Goal: Information Seeking & Learning: Learn about a topic

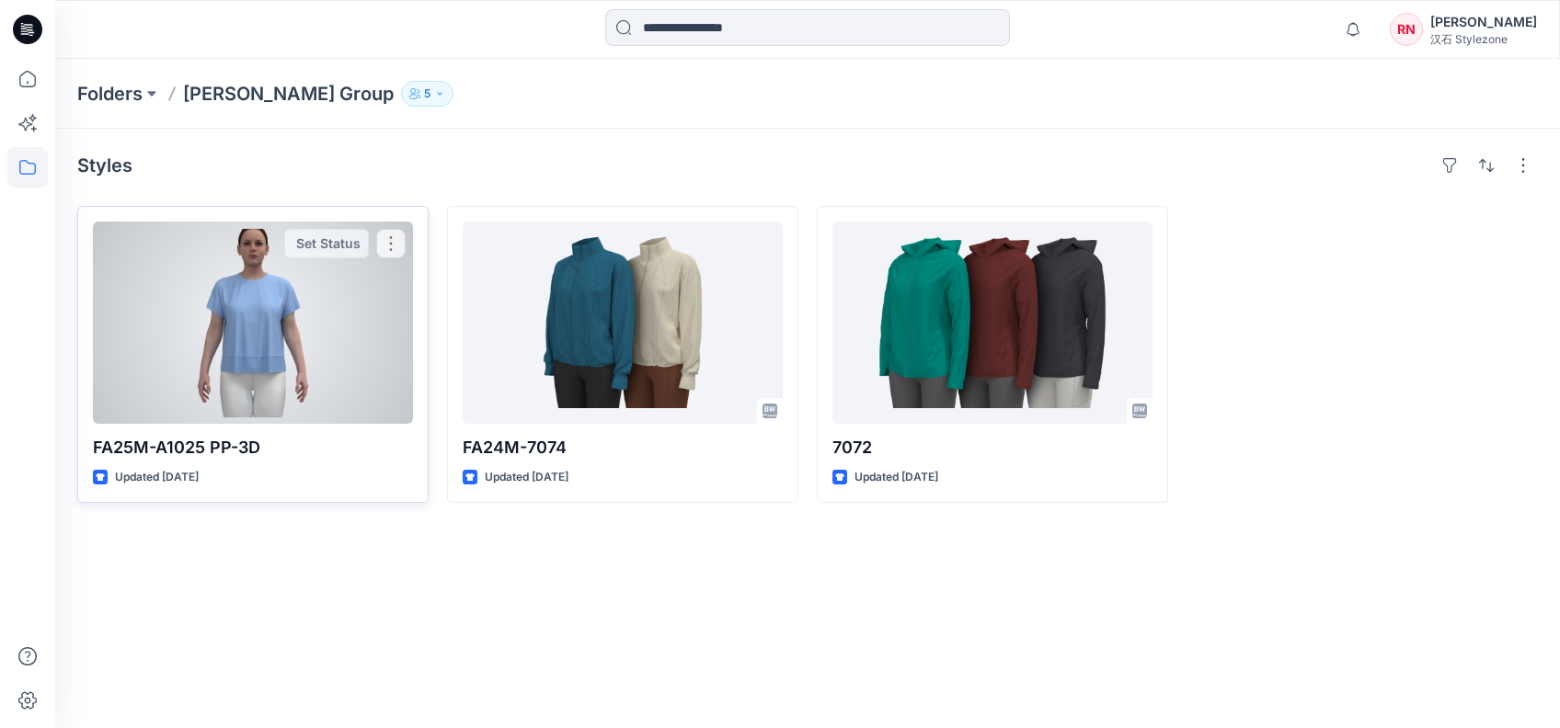
click at [289, 281] on div at bounding box center [253, 323] width 320 height 202
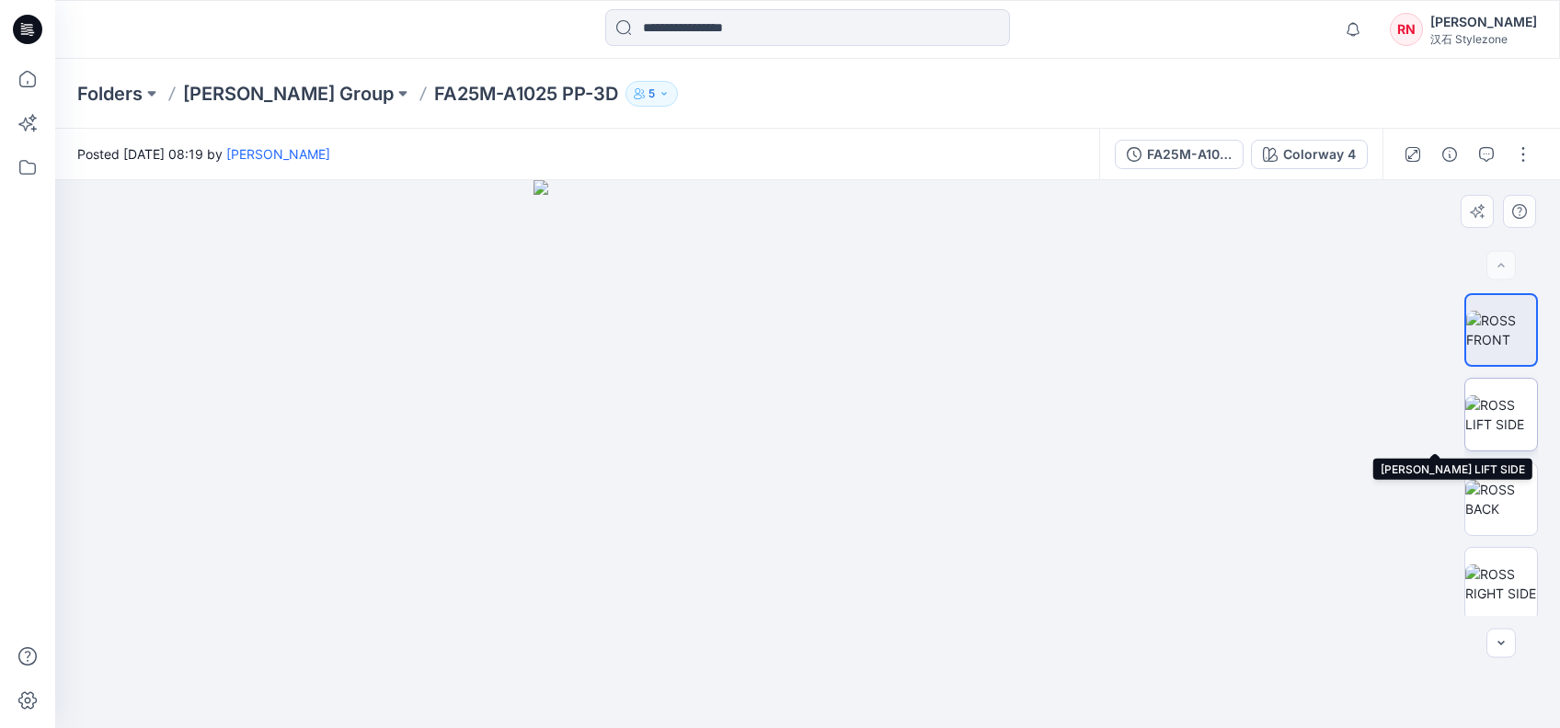
click at [1493, 412] on img at bounding box center [1501, 414] width 72 height 39
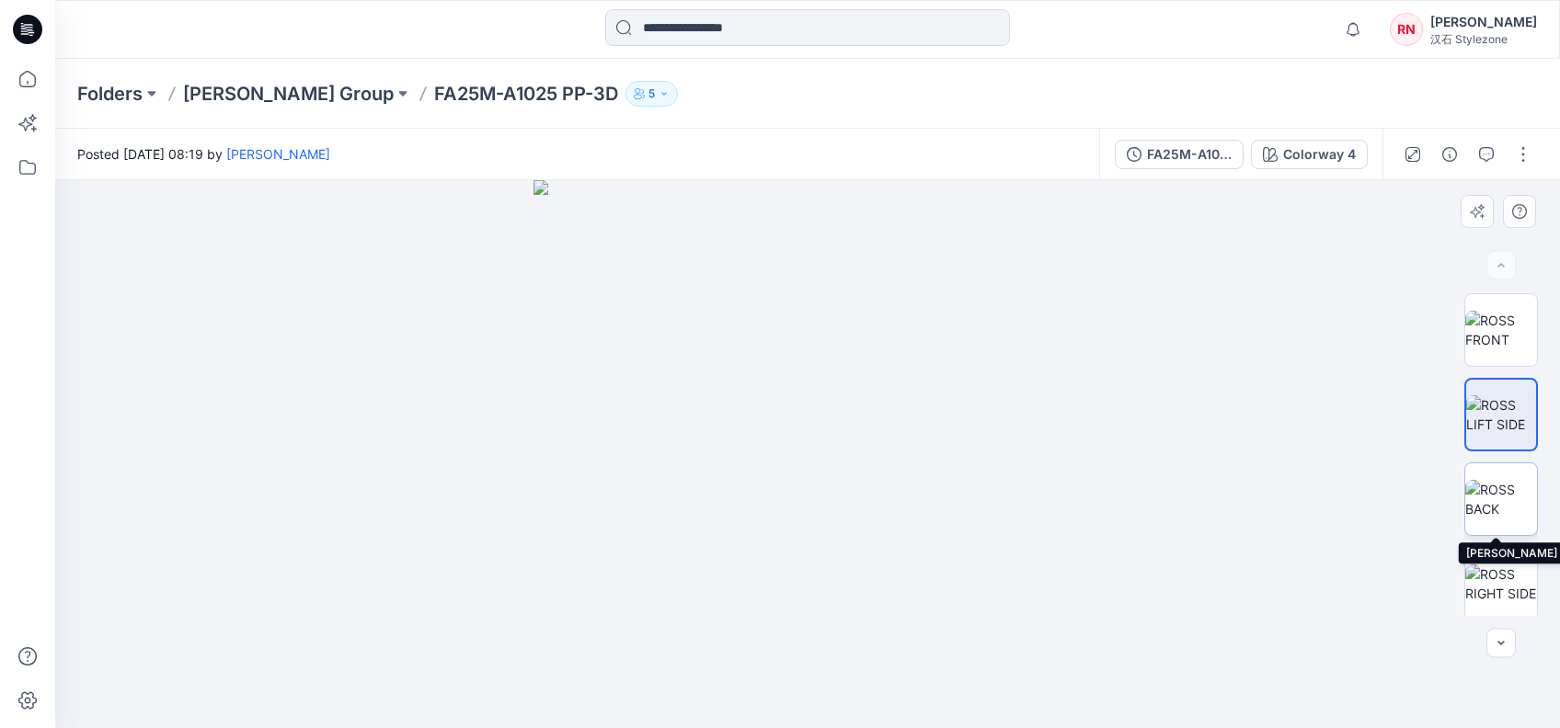
click at [1508, 480] on img at bounding box center [1501, 499] width 72 height 39
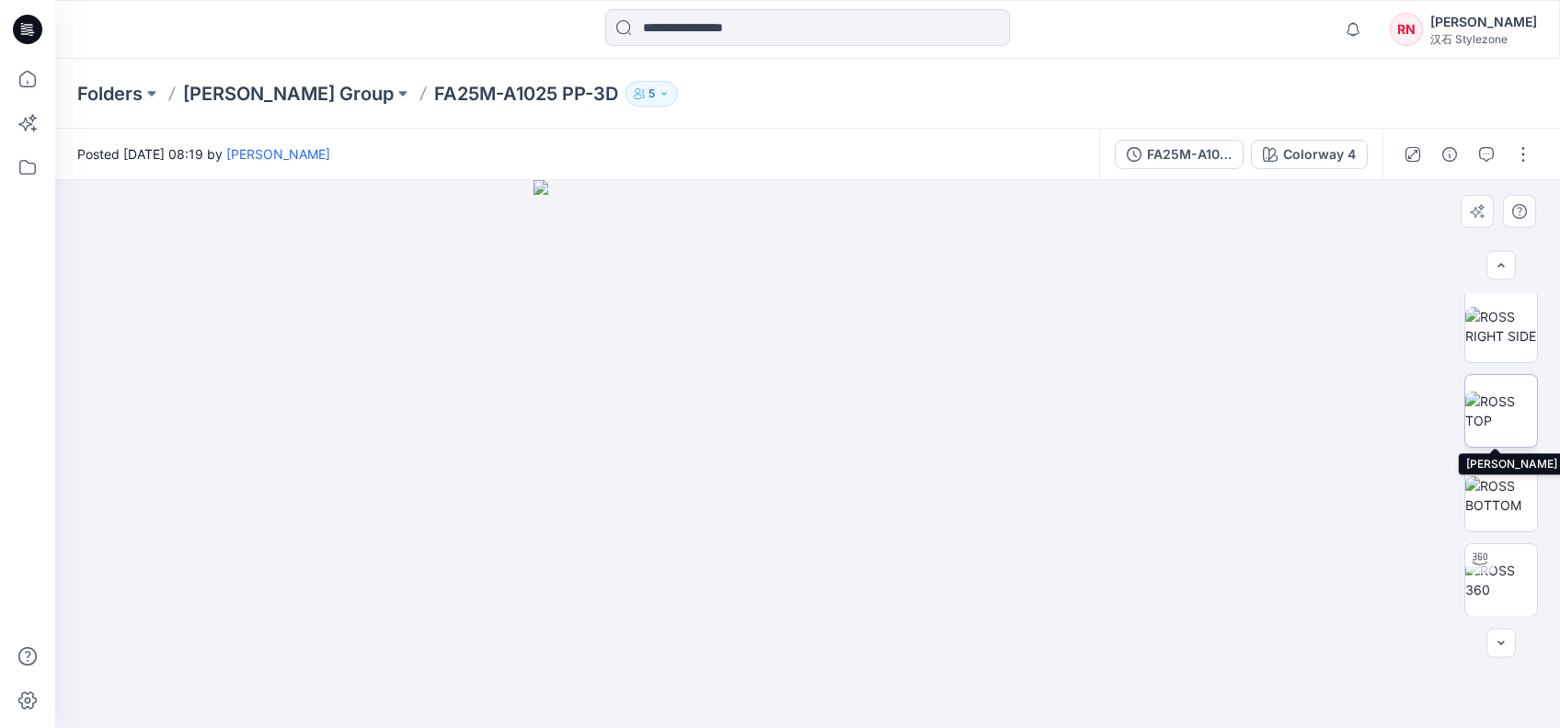
click at [1501, 392] on img at bounding box center [1501, 411] width 72 height 39
click at [1489, 583] on img at bounding box center [1501, 580] width 72 height 39
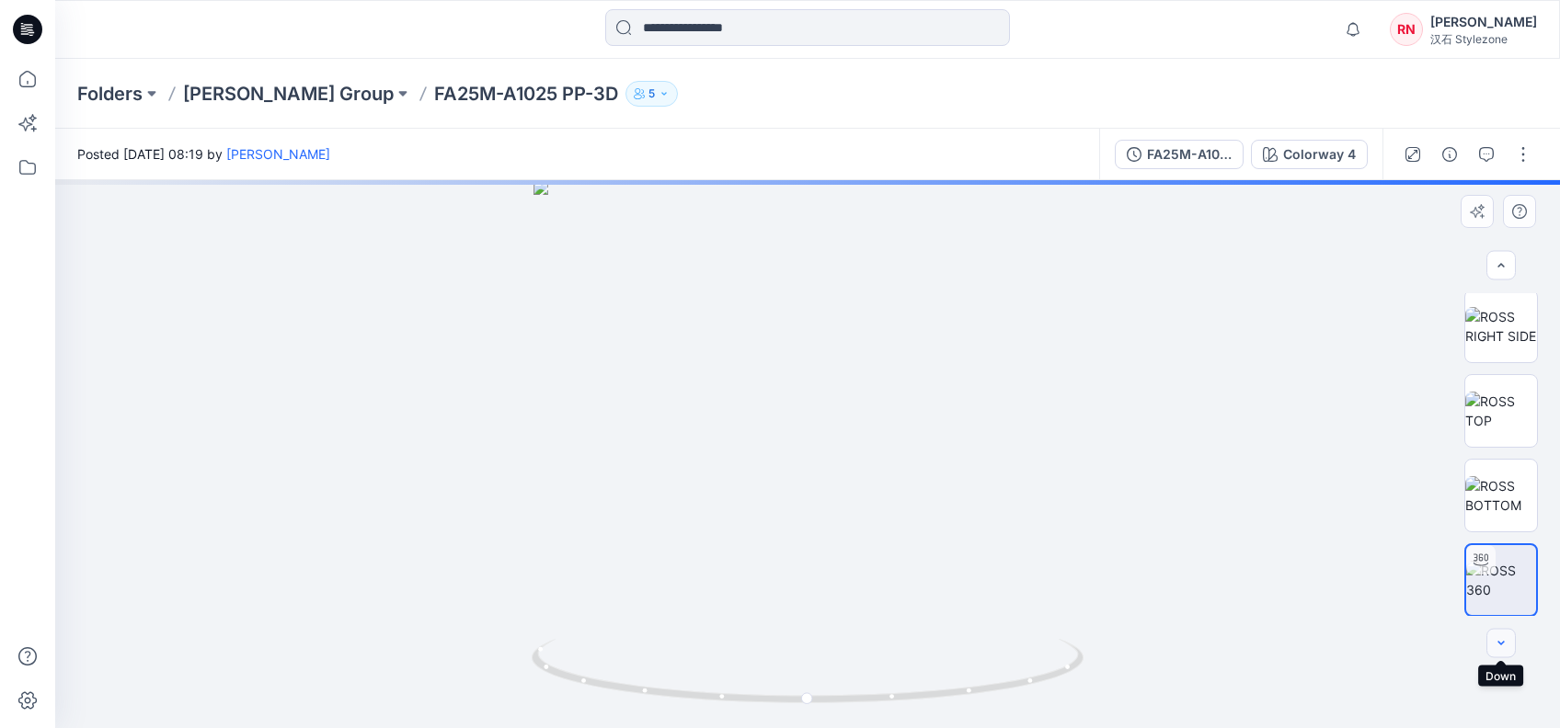
click at [1501, 646] on icon "button" at bounding box center [1500, 643] width 15 height 15
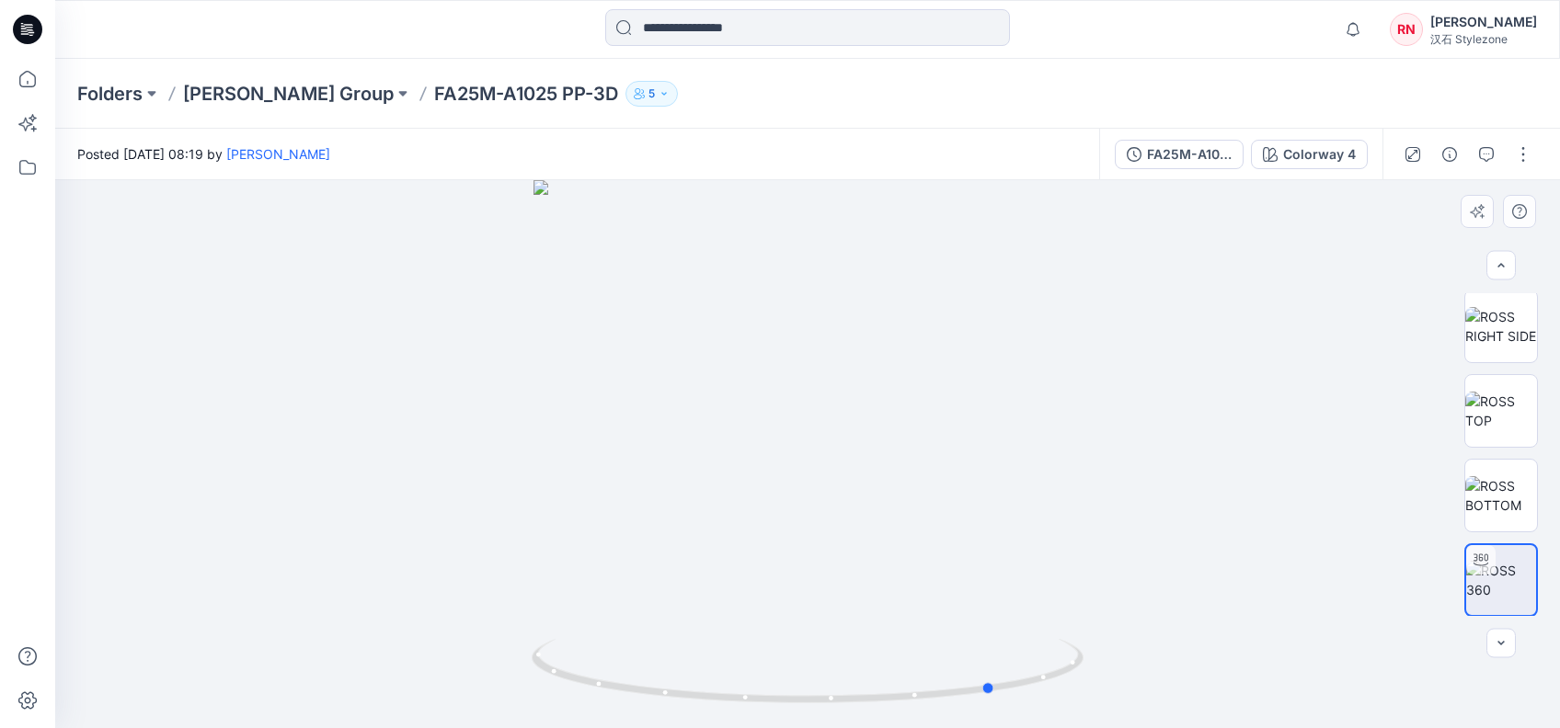
drag, startPoint x: 827, startPoint y: 431, endPoint x: 462, endPoint y: 333, distance: 378.1
click at [462, 333] on div at bounding box center [807, 454] width 1504 height 548
drag, startPoint x: 978, startPoint y: 536, endPoint x: 950, endPoint y: 546, distance: 30.2
click at [950, 546] on div at bounding box center [807, 454] width 1504 height 548
drag, startPoint x: 890, startPoint y: 550, endPoint x: 987, endPoint y: 545, distance: 96.7
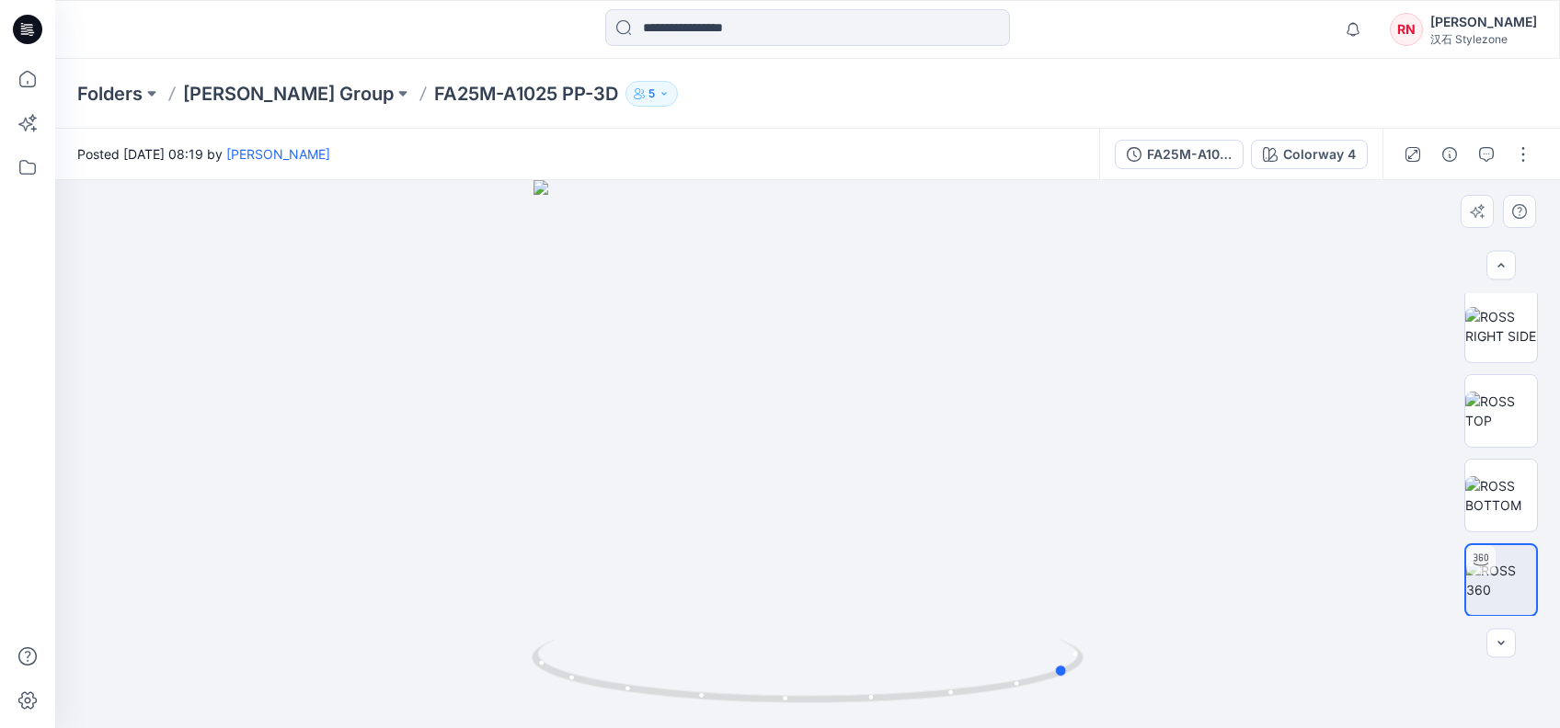
click at [987, 545] on div at bounding box center [807, 454] width 1504 height 548
drag, startPoint x: 925, startPoint y: 559, endPoint x: 742, endPoint y: 589, distance: 185.5
click at [742, 589] on div at bounding box center [807, 454] width 1504 height 548
drag, startPoint x: 742, startPoint y: 589, endPoint x: 631, endPoint y: 410, distance: 211.0
click at [631, 410] on div at bounding box center [807, 454] width 1504 height 548
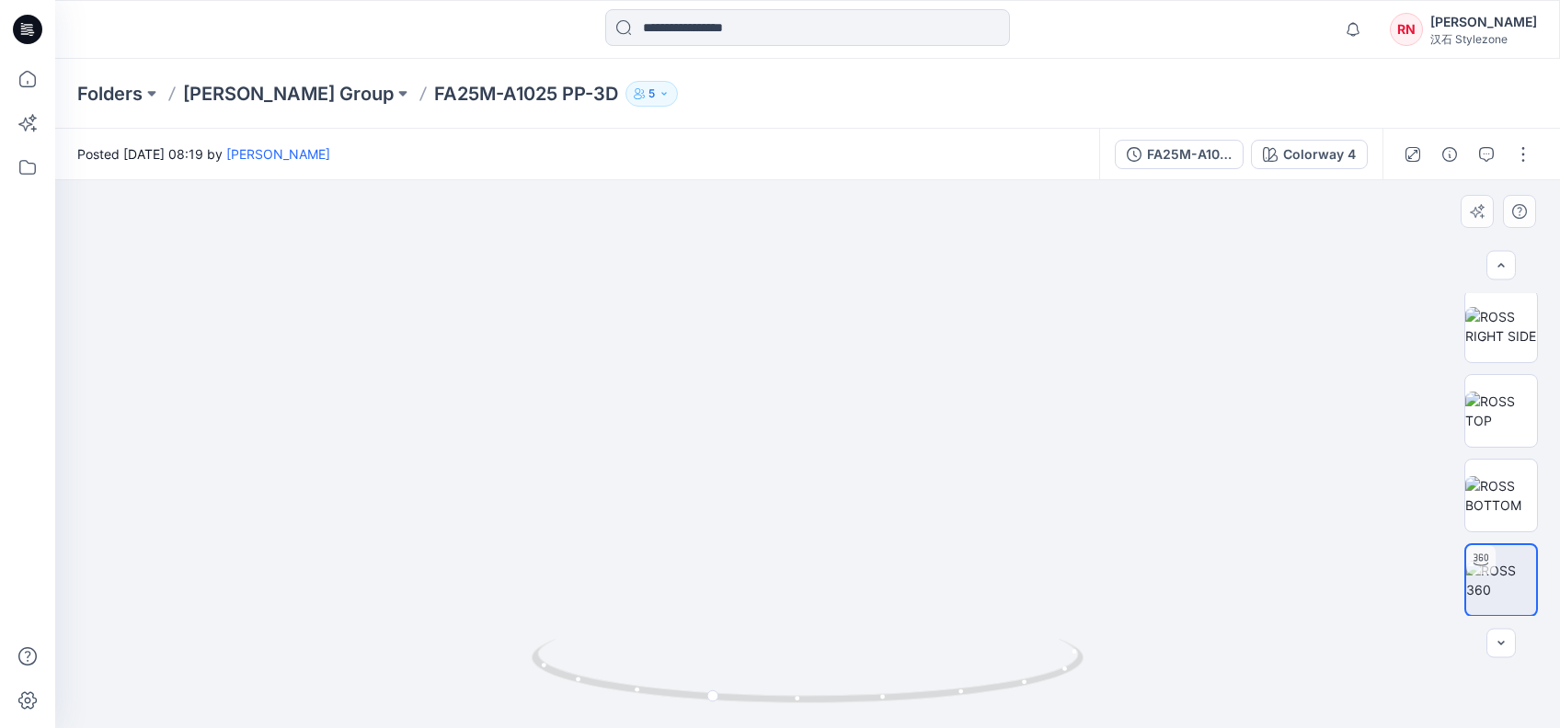
drag, startPoint x: 885, startPoint y: 321, endPoint x: 874, endPoint y: 569, distance: 248.5
click at [874, 569] on img at bounding box center [808, 416] width 1196 height 623
click at [952, 491] on img at bounding box center [808, 416] width 1196 height 623
drag, startPoint x: 842, startPoint y: 412, endPoint x: 950, endPoint y: 438, distance: 110.6
click at [950, 438] on div at bounding box center [807, 454] width 1504 height 548
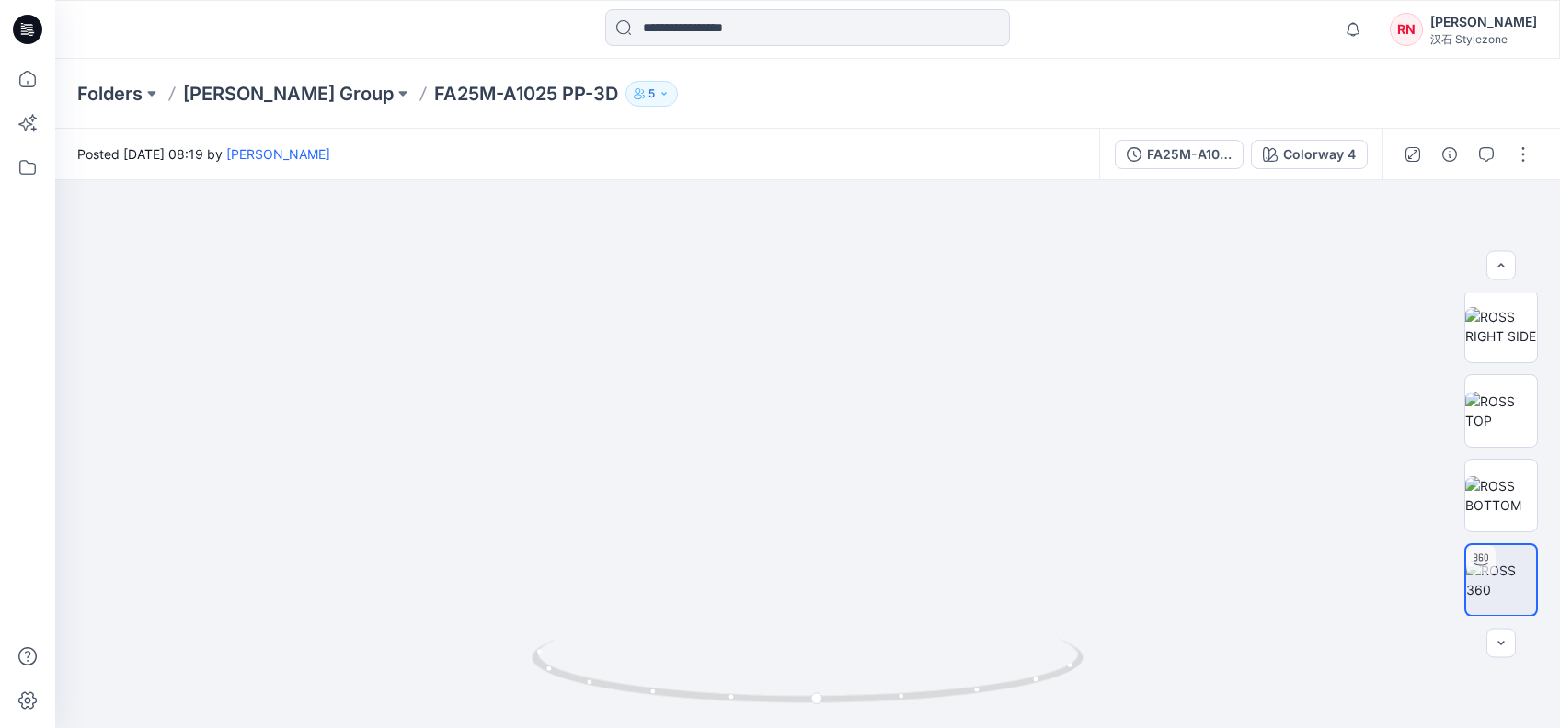
drag, startPoint x: 800, startPoint y: 561, endPoint x: 861, endPoint y: 169, distance: 396.4
click at [861, 169] on div "Posted [DATE] 08:19 by [PERSON_NAME] FA25M-A1025 PP-3D Colorway 4 Colorway 4 Lo…" at bounding box center [807, 429] width 1504 height 600
